Goal: Transaction & Acquisition: Purchase product/service

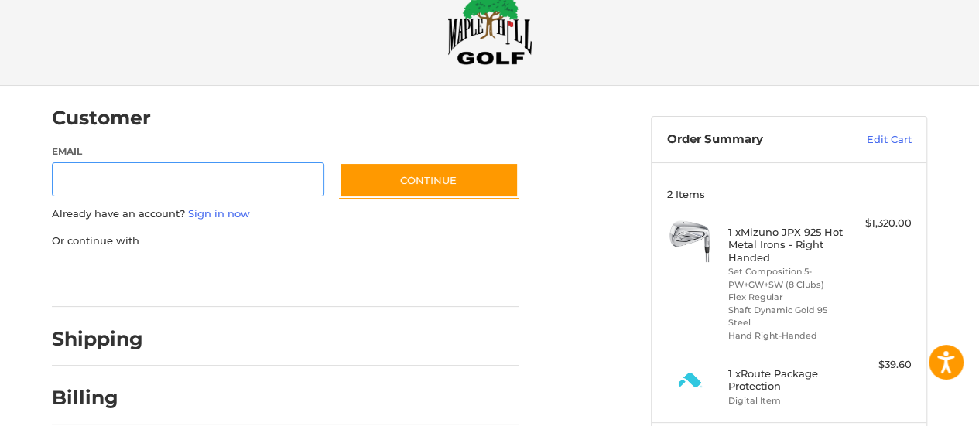
scroll to position [39, 0]
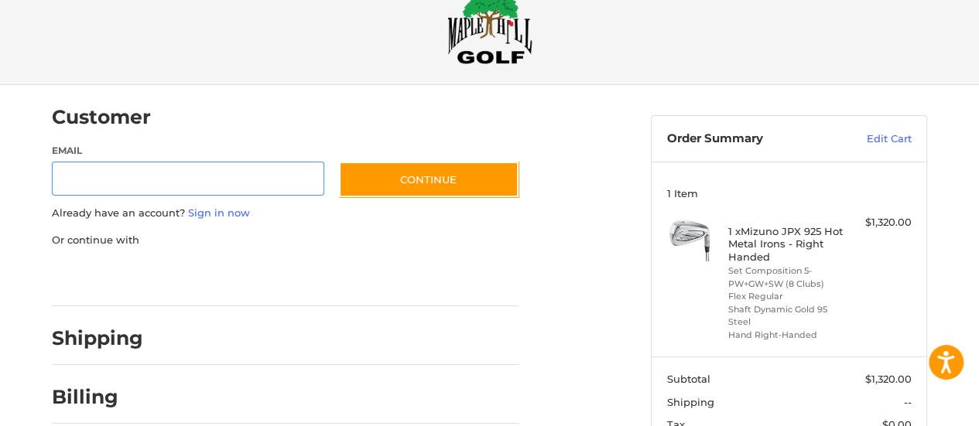
scroll to position [170, 0]
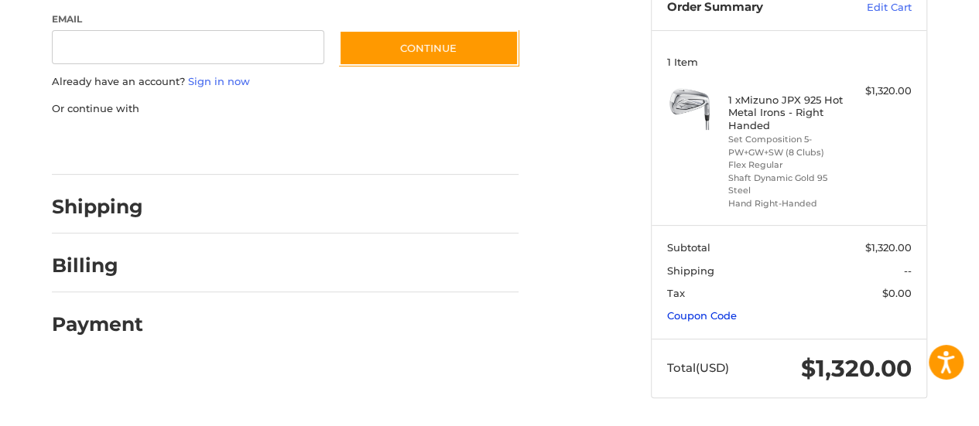
click at [721, 315] on link "Coupon Code" at bounding box center [702, 315] width 70 height 12
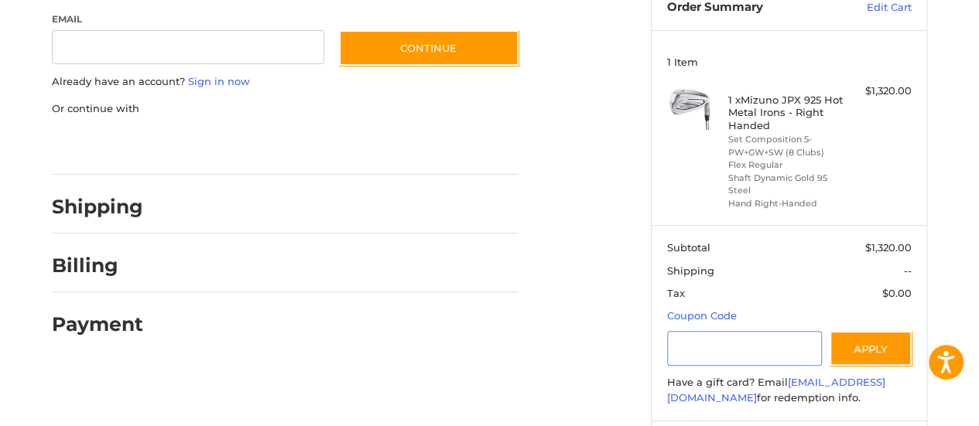
click at [675, 349] on input "Gift Certificate or Coupon Code" at bounding box center [744, 348] width 155 height 35
type input "******"
click at [856, 346] on button "Apply" at bounding box center [870, 348] width 82 height 35
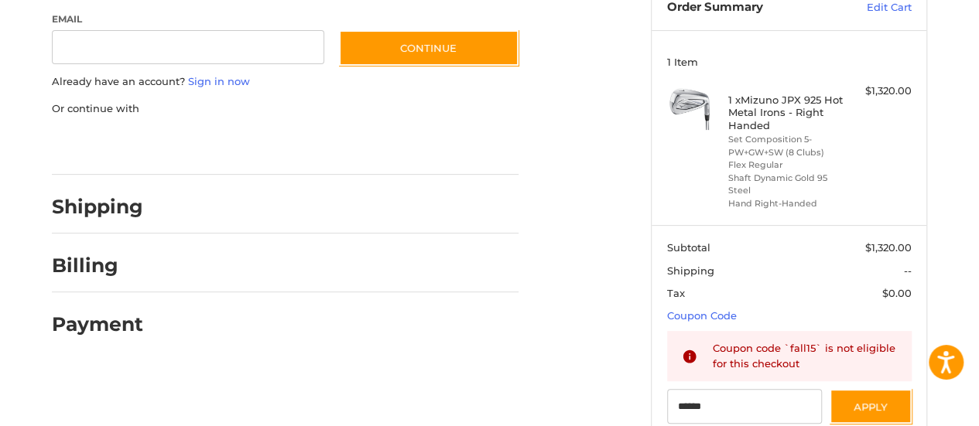
scroll to position [0, 0]
